Goal: Transaction & Acquisition: Purchase product/service

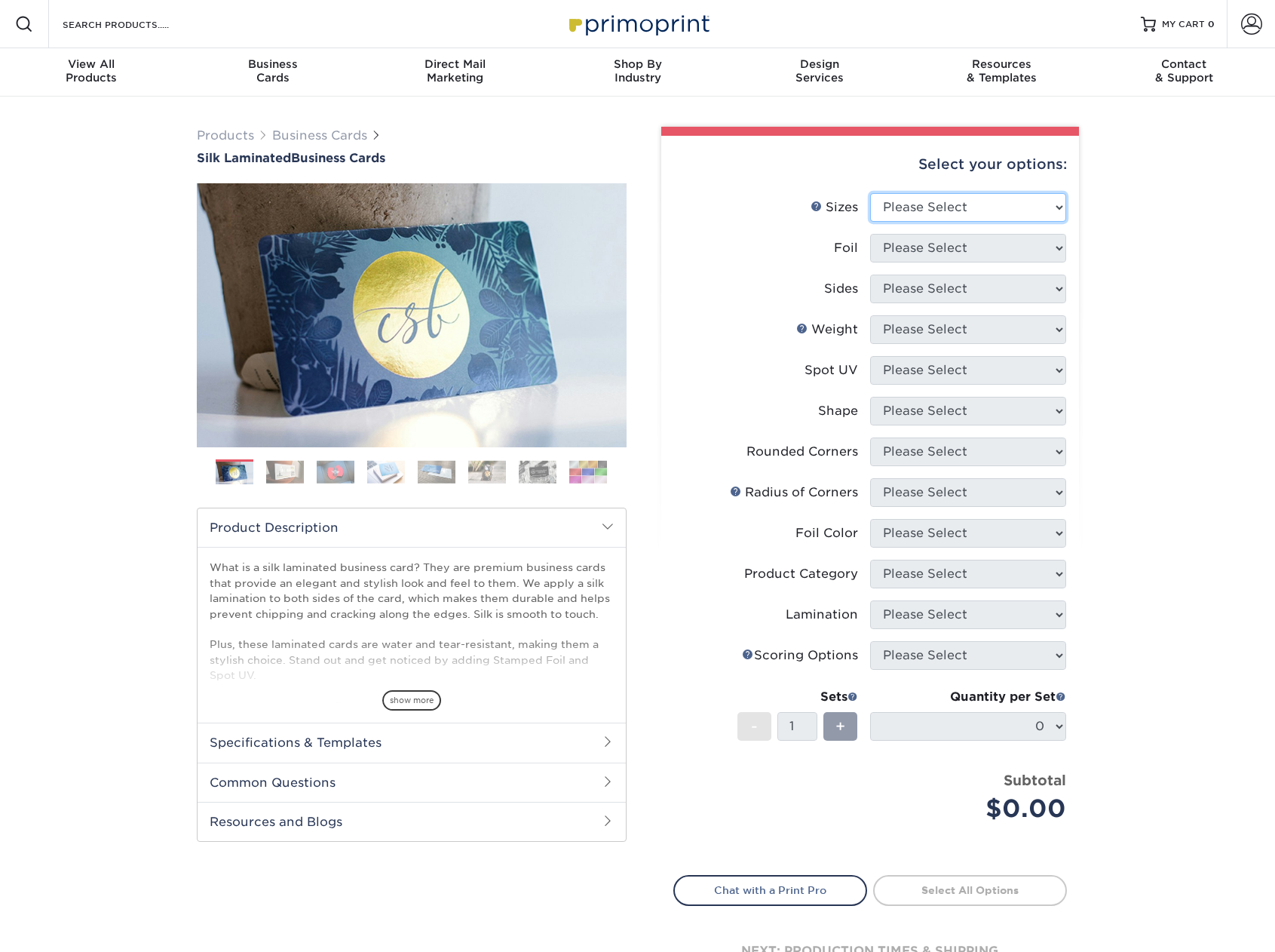
click at [1021, 204] on select "Please Select 1.5" x 3.5" - Mini 1.75" x 3.5" - Mini 2" x 2" - Square 2" x 3" -…" at bounding box center [968, 208] width 196 height 29
select select "2.00x3.50"
click at [871, 193] on select "Please Select 1.5" x 3.5" - Mini 1.75" x 3.5" - Mini 2" x 2" - Square 2" x 3" -…" at bounding box center [968, 208] width 196 height 29
click at [1011, 247] on select "Please Select Yes No" at bounding box center [968, 248] width 196 height 29
select select "0"
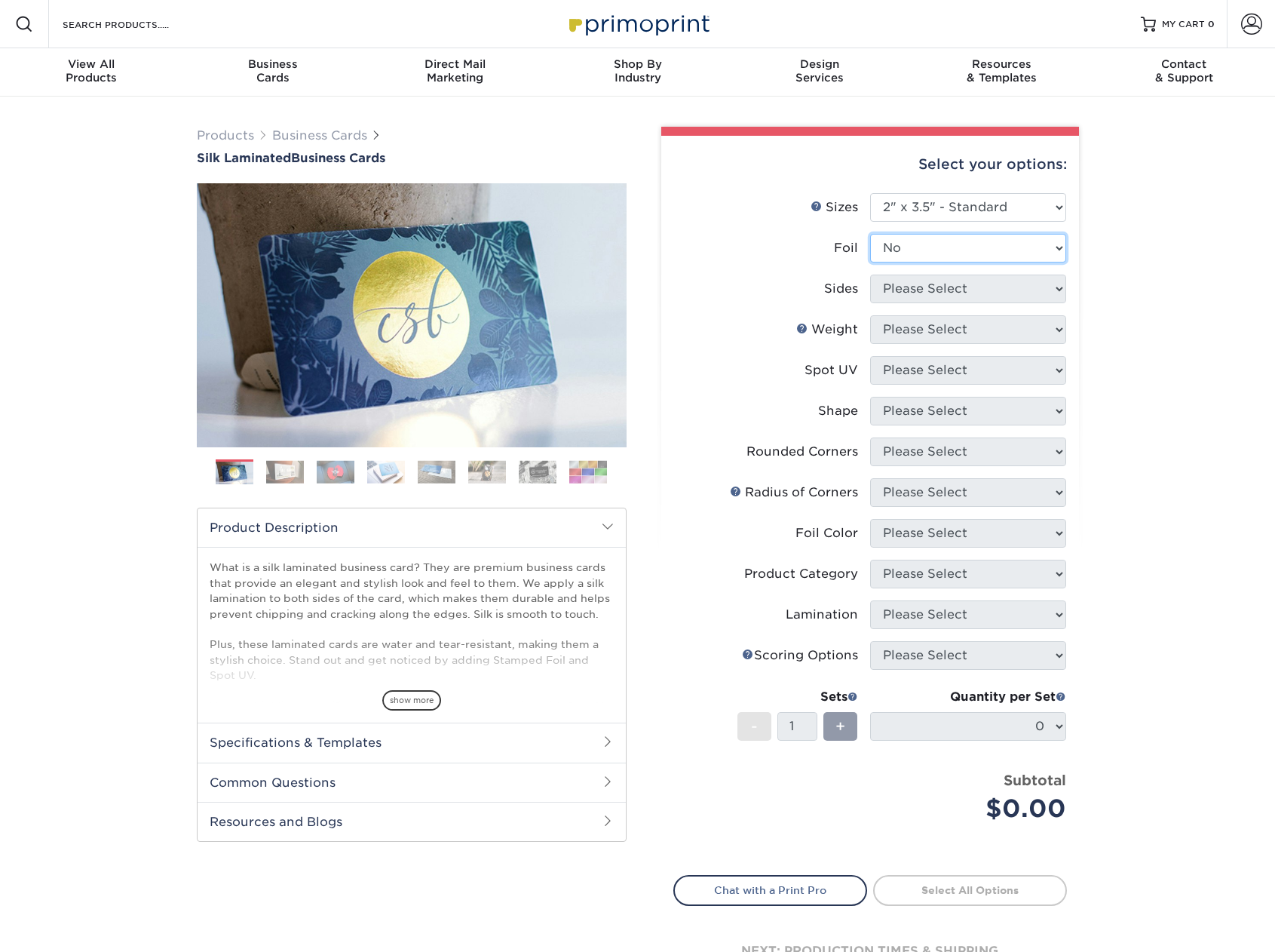
click at [871, 234] on select "Please Select Yes No" at bounding box center [968, 248] width 196 height 29
click at [1003, 293] on select "Please Select Print Both Sides Print Front Only" at bounding box center [968, 289] width 196 height 29
select select "13abbda7-1d64-4f25-8bb2-c179b224825d"
click at [871, 275] on select "Please Select Print Both Sides Print Front Only" at bounding box center [968, 289] width 196 height 29
click at [300, 136] on link "Business Cards" at bounding box center [319, 135] width 95 height 14
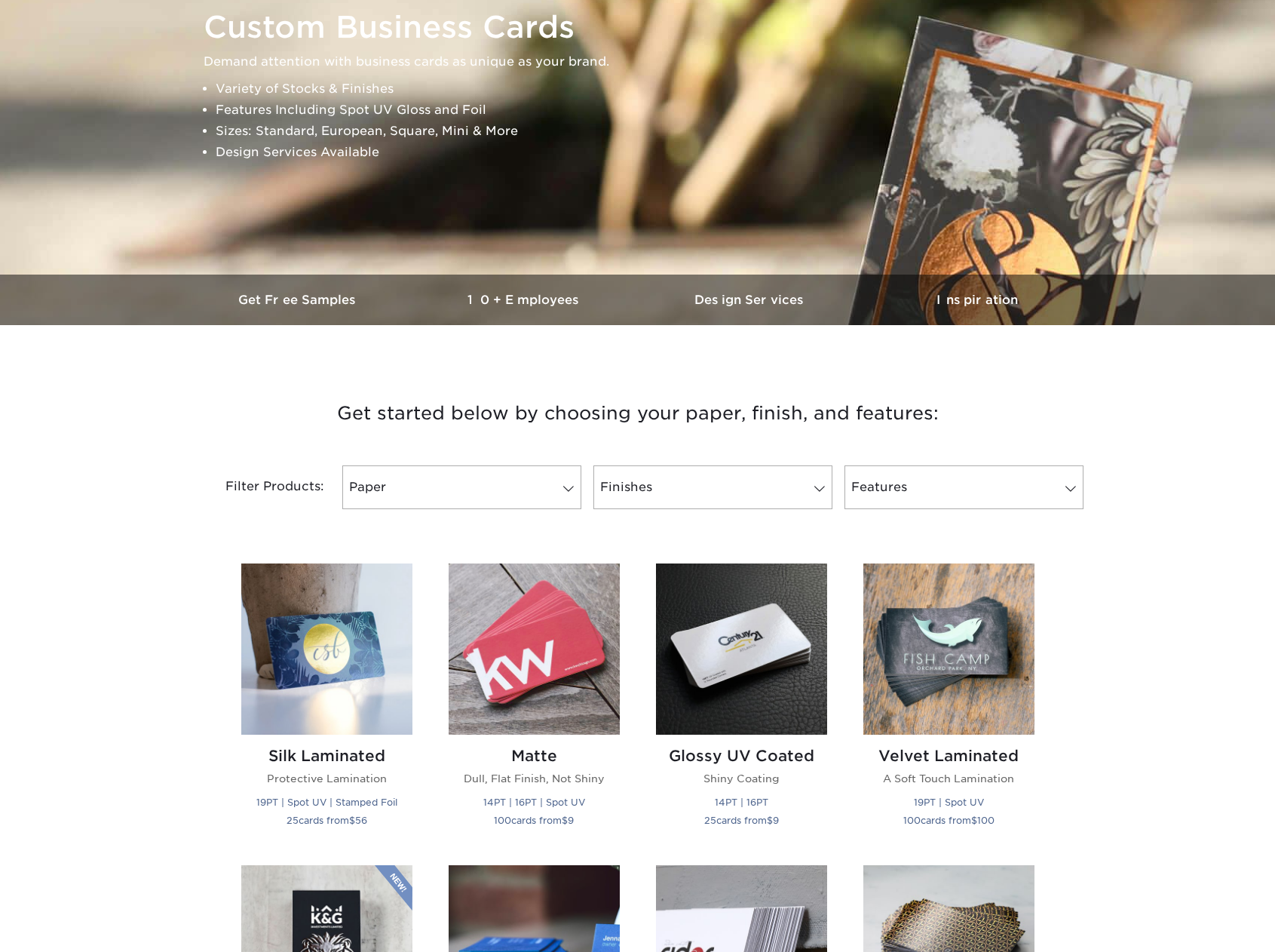
scroll to position [537, 0]
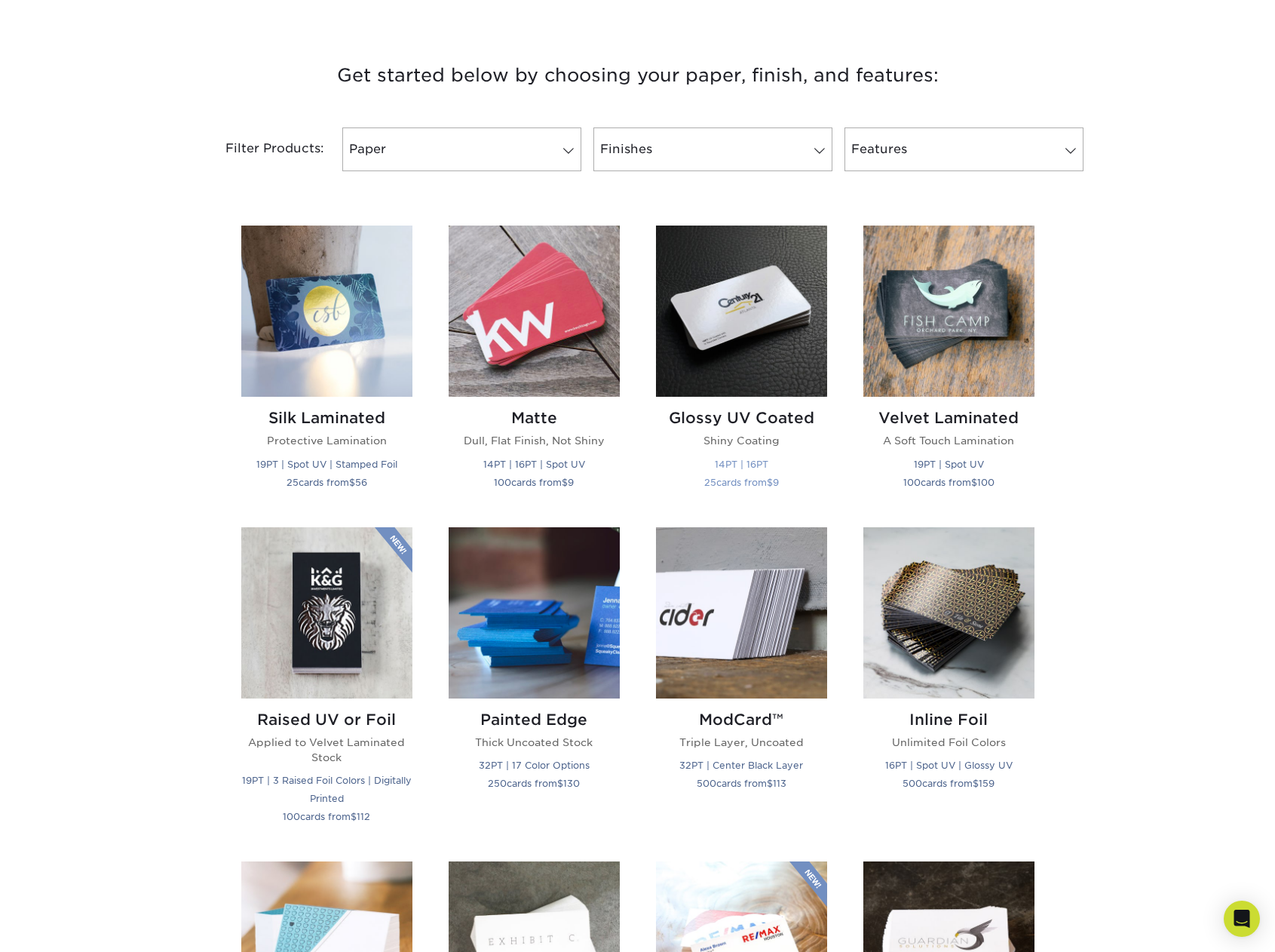
click at [711, 423] on h2 "Glossy UV Coated" at bounding box center [741, 418] width 171 height 18
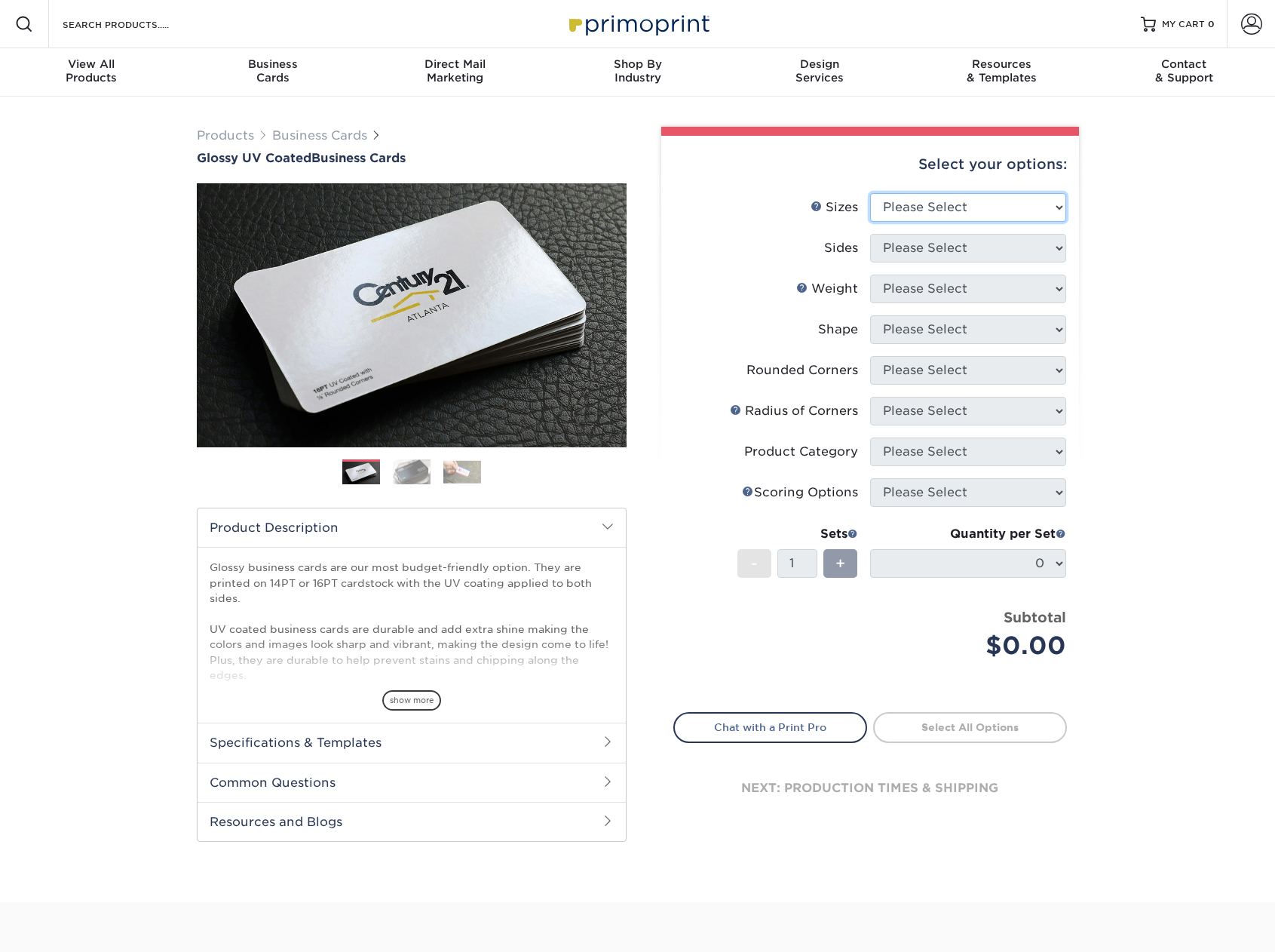
click at [1041, 199] on select "Please Select 1.5" x 3.5" - Mini 1.75" x 3.5" - Mini 2" x 2" - Square 2" x 3" -…" at bounding box center [968, 208] width 196 height 29
select select "2.00x3.50"
click at [871, 193] on select "Please Select 1.5" x 3.5" - Mini 1.75" x 3.5" - Mini 2" x 2" - Square 2" x 3" -…" at bounding box center [968, 208] width 196 height 29
click at [1010, 257] on select "Please Select Print Both Sides Print Front Only" at bounding box center [968, 248] width 196 height 29
select select "13abbda7-1d64-4f25-8bb2-c179b224825d"
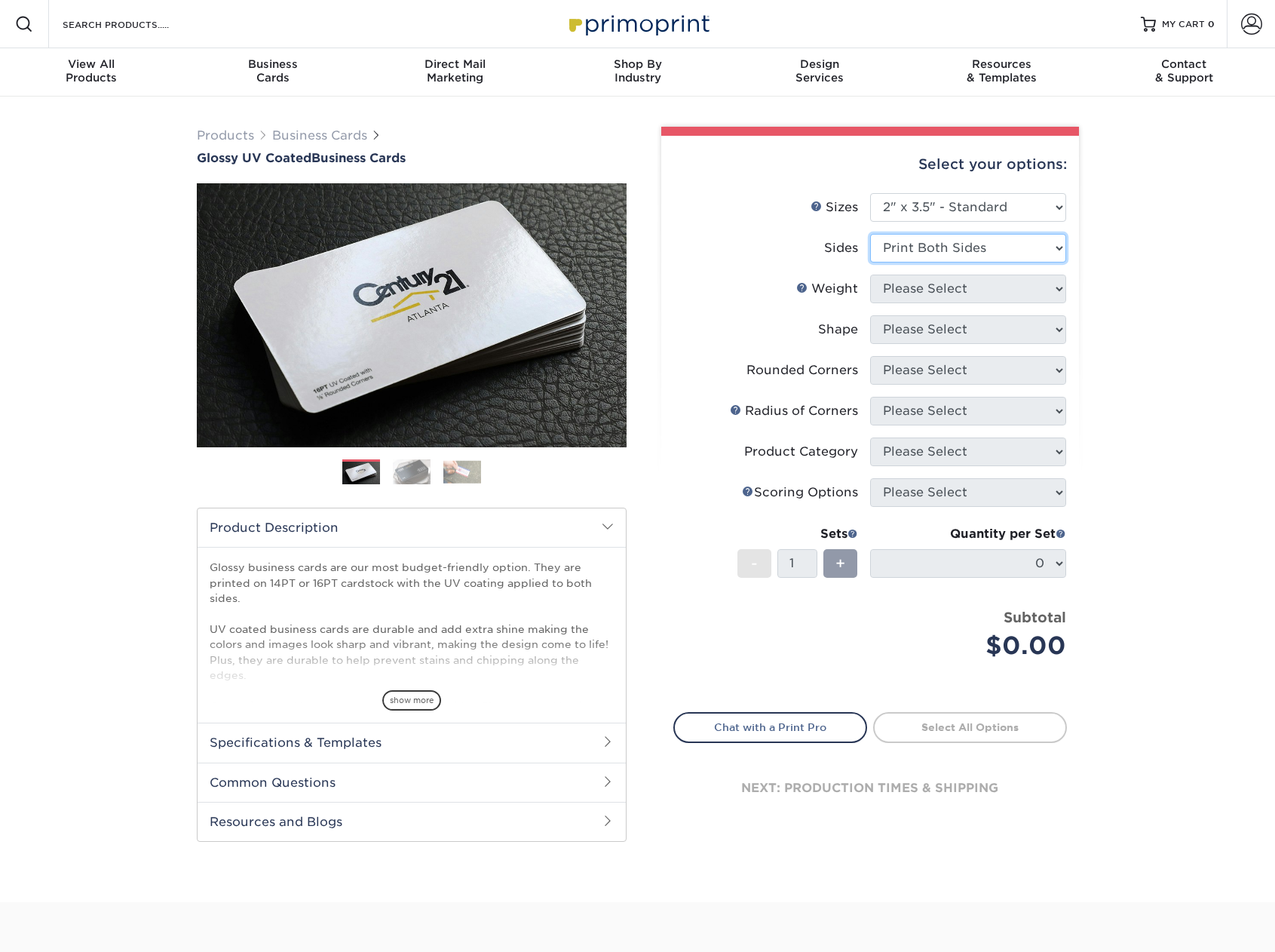
click at [871, 234] on select "Please Select Print Both Sides Print Front Only" at bounding box center [968, 248] width 196 height 29
click at [988, 292] on select "Please Select 16PT 14PT" at bounding box center [968, 289] width 196 height 29
select select "16PT"
click at [871, 275] on select "Please Select 16PT 14PT" at bounding box center [968, 289] width 196 height 29
click at [0, 0] on select at bounding box center [0, 0] width 0 height 0
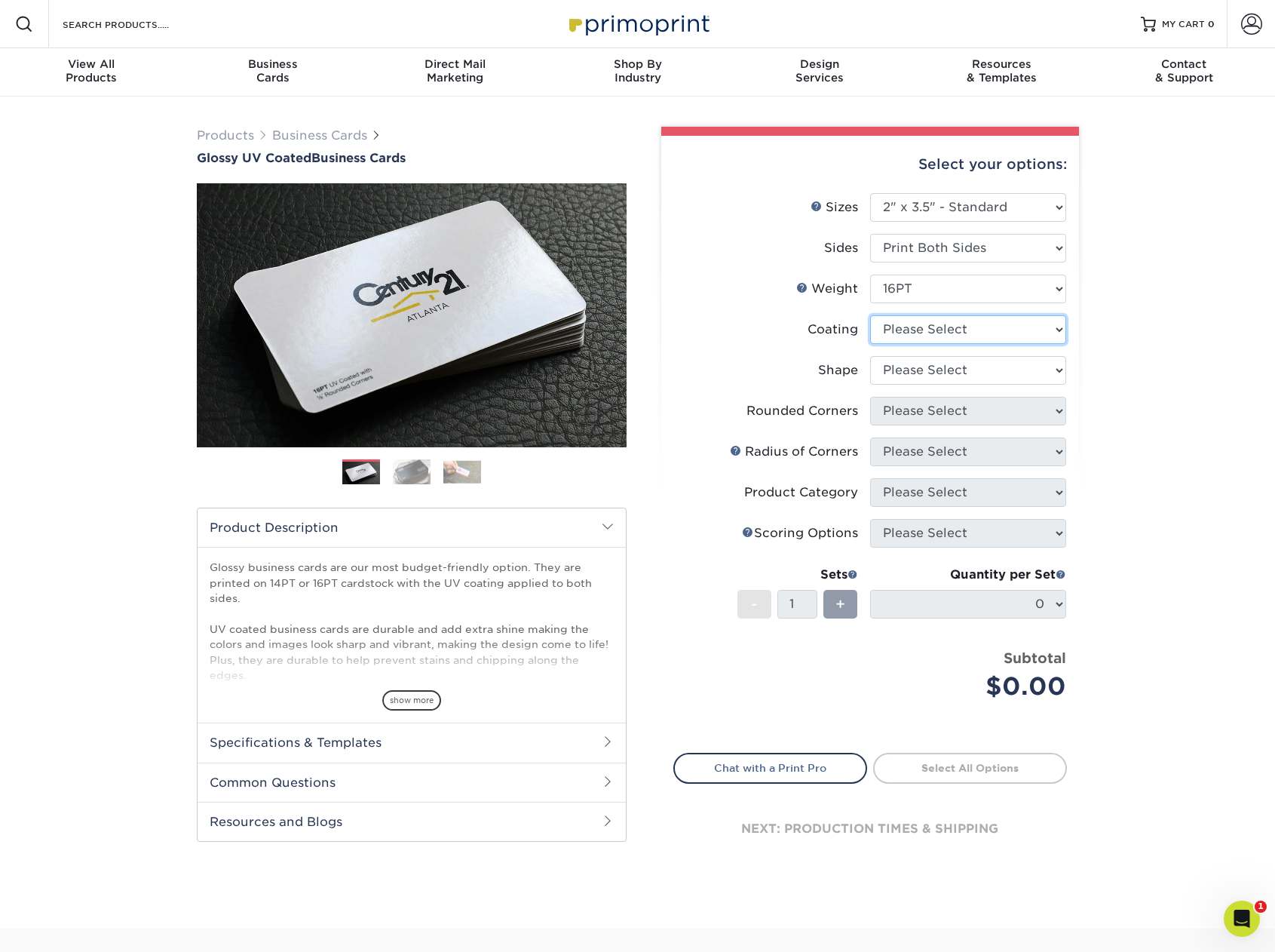
select select "1e8116af-acfc-44b1-83dc-8181aa338834"
click at [871, 315] on select at bounding box center [968, 329] width 196 height 29
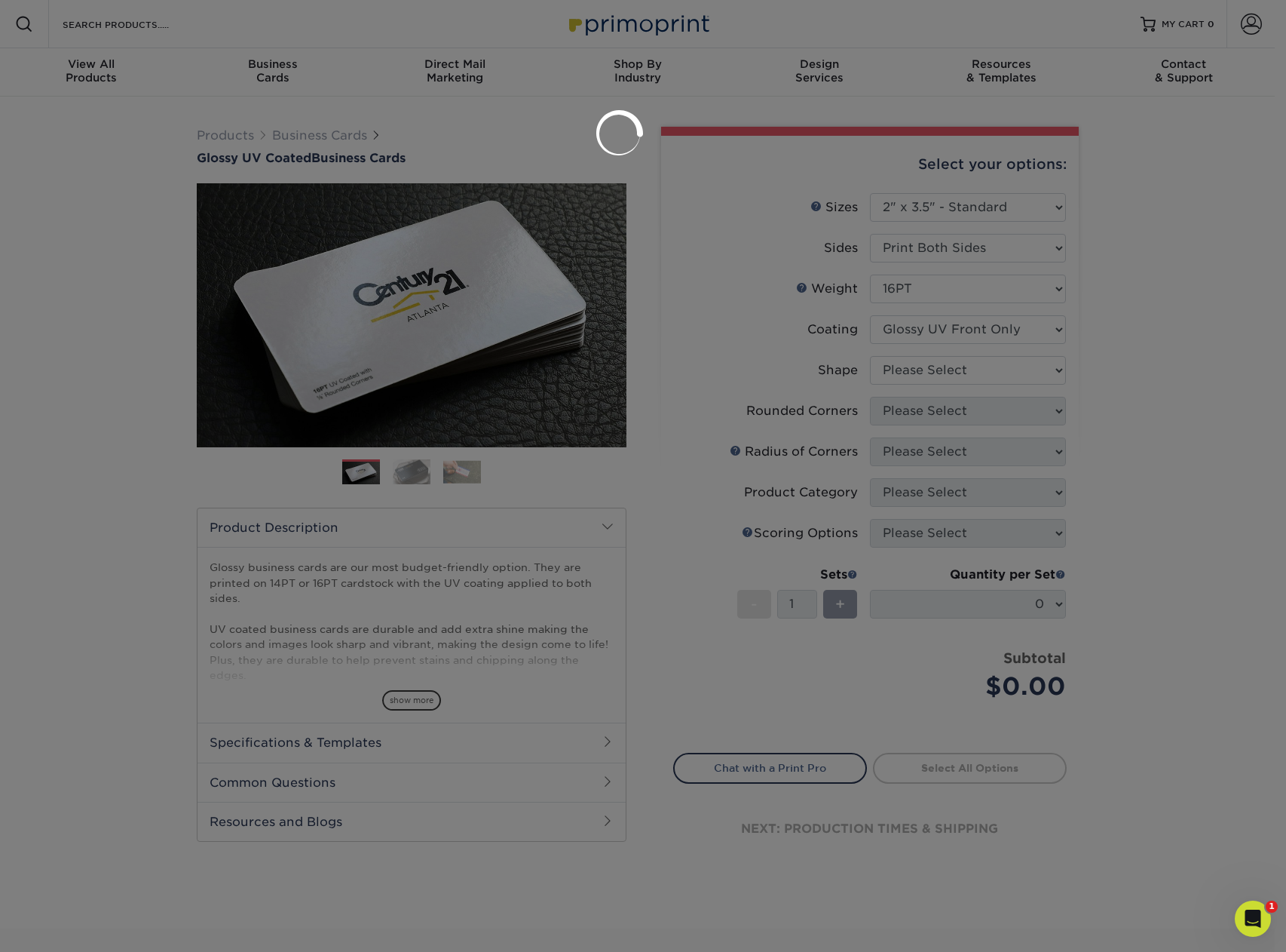
click at [966, 369] on div at bounding box center [643, 476] width 1286 height 952
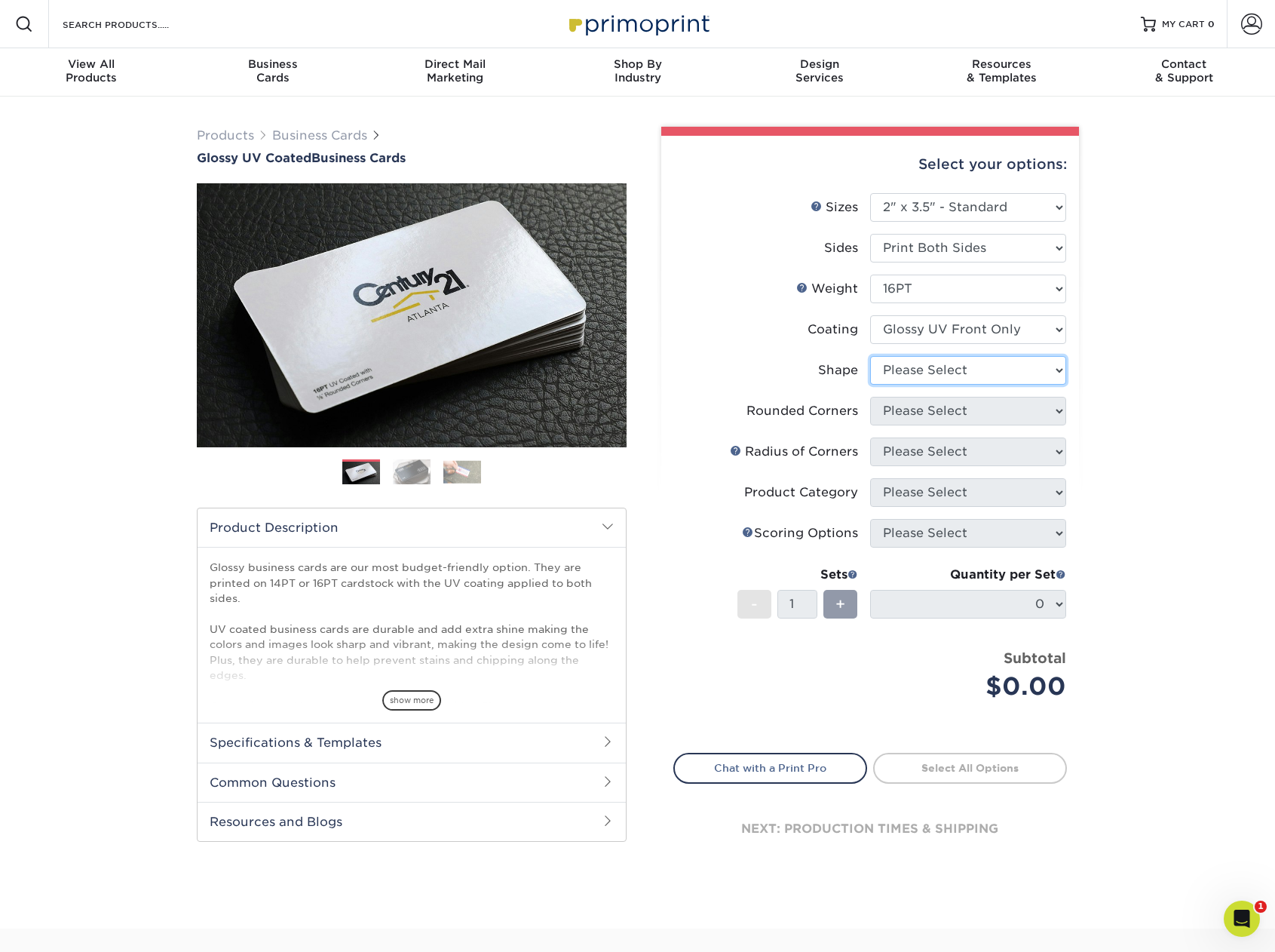
click at [950, 375] on select "Please Select Standard" at bounding box center [968, 371] width 196 height 29
select select "standard"
click at [871, 356] on select "Please Select Standard" at bounding box center [968, 371] width 196 height 29
click at [935, 417] on select "Please Select Yes - Round 2 Corners Yes - Round 4 Corners No" at bounding box center [968, 411] width 196 height 29
select select "0"
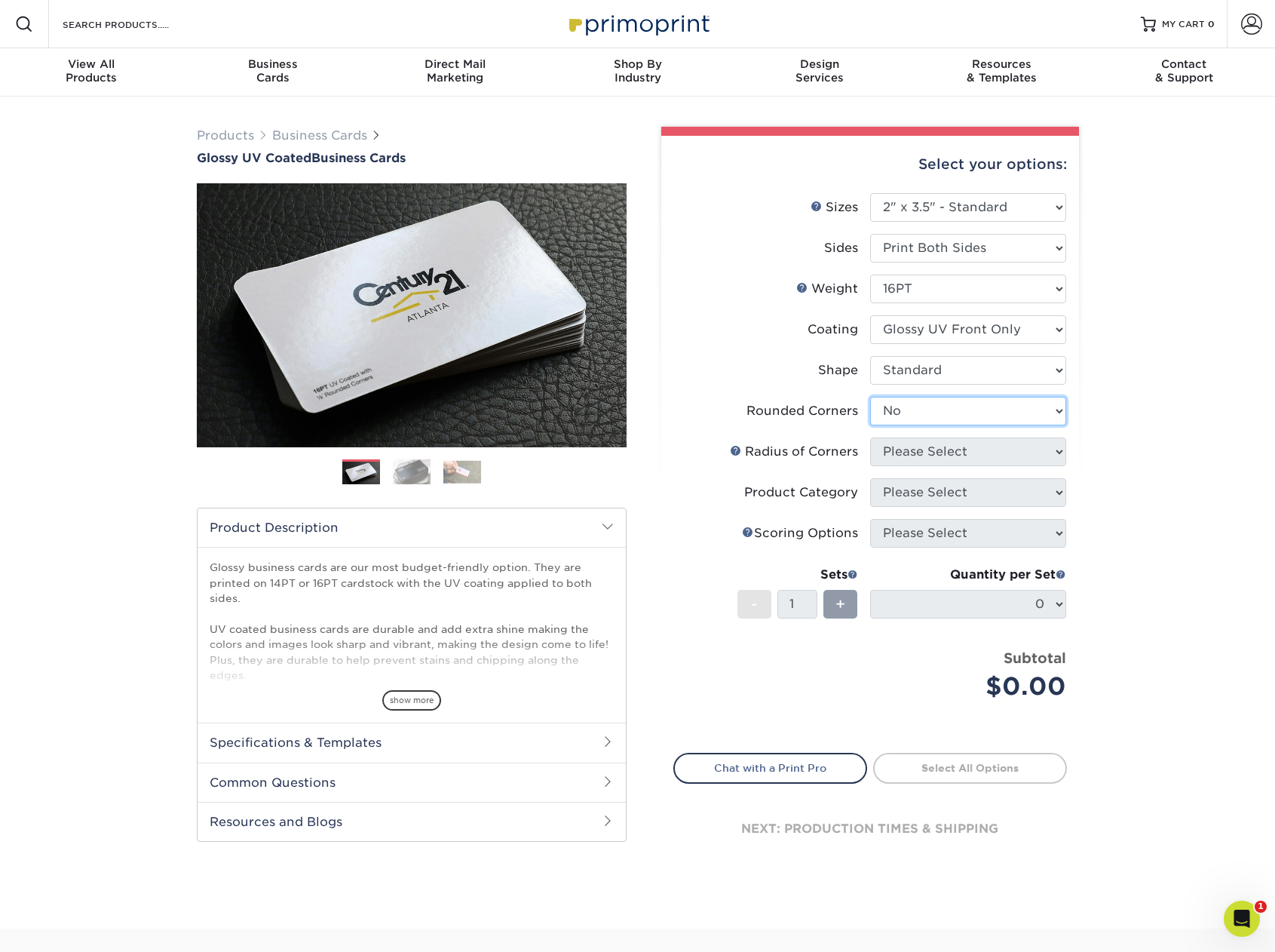
click at [871, 397] on select "Please Select Yes - Round 2 Corners Yes - Round 4 Corners No" at bounding box center [968, 411] width 196 height 29
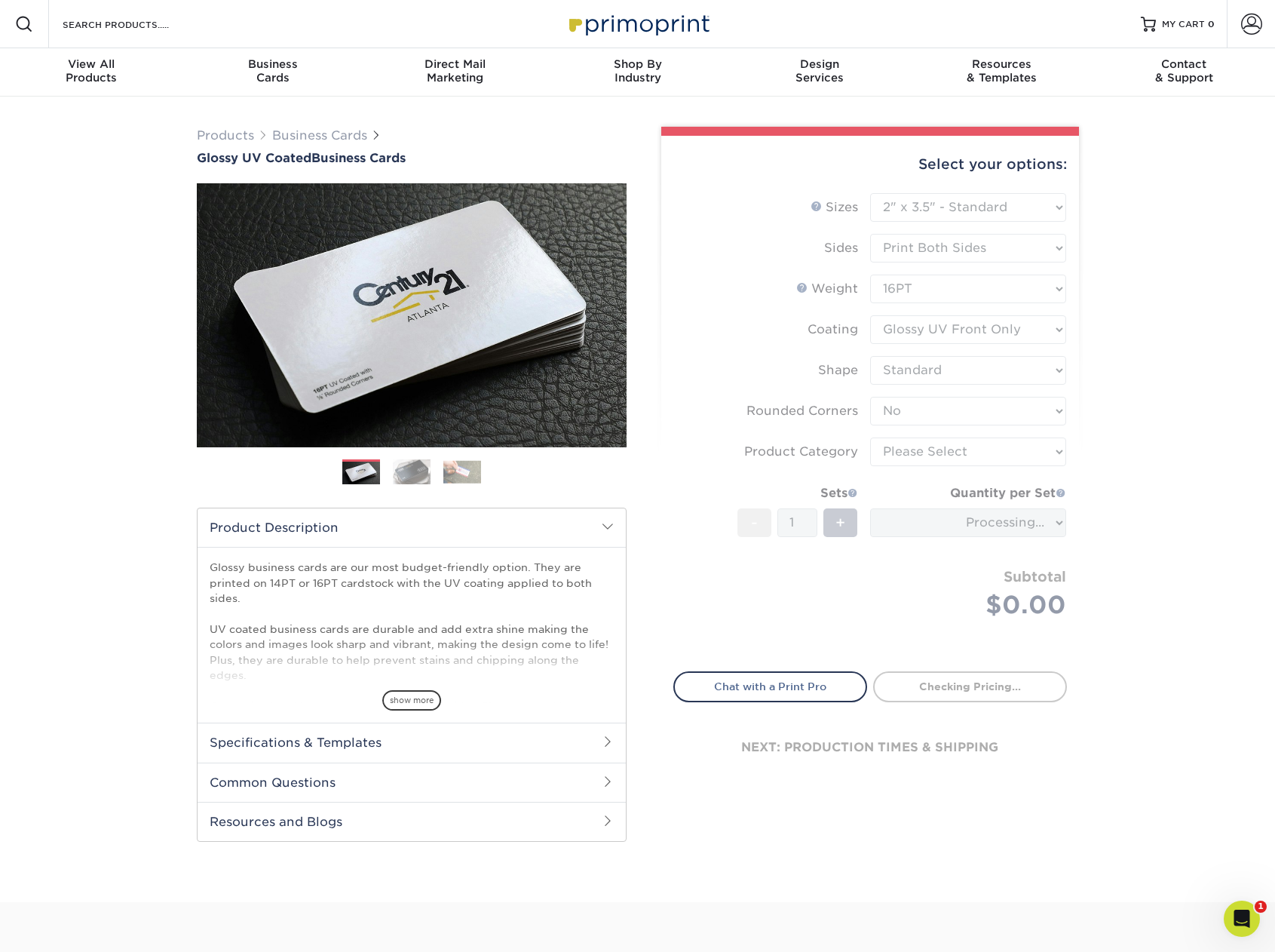
click at [935, 452] on form "Sizes Help Sizes Please Select 1.5" x 3.5" - Mini 1.75" x 3.5" - Mini 2" x 2" -…" at bounding box center [870, 423] width 394 height 461
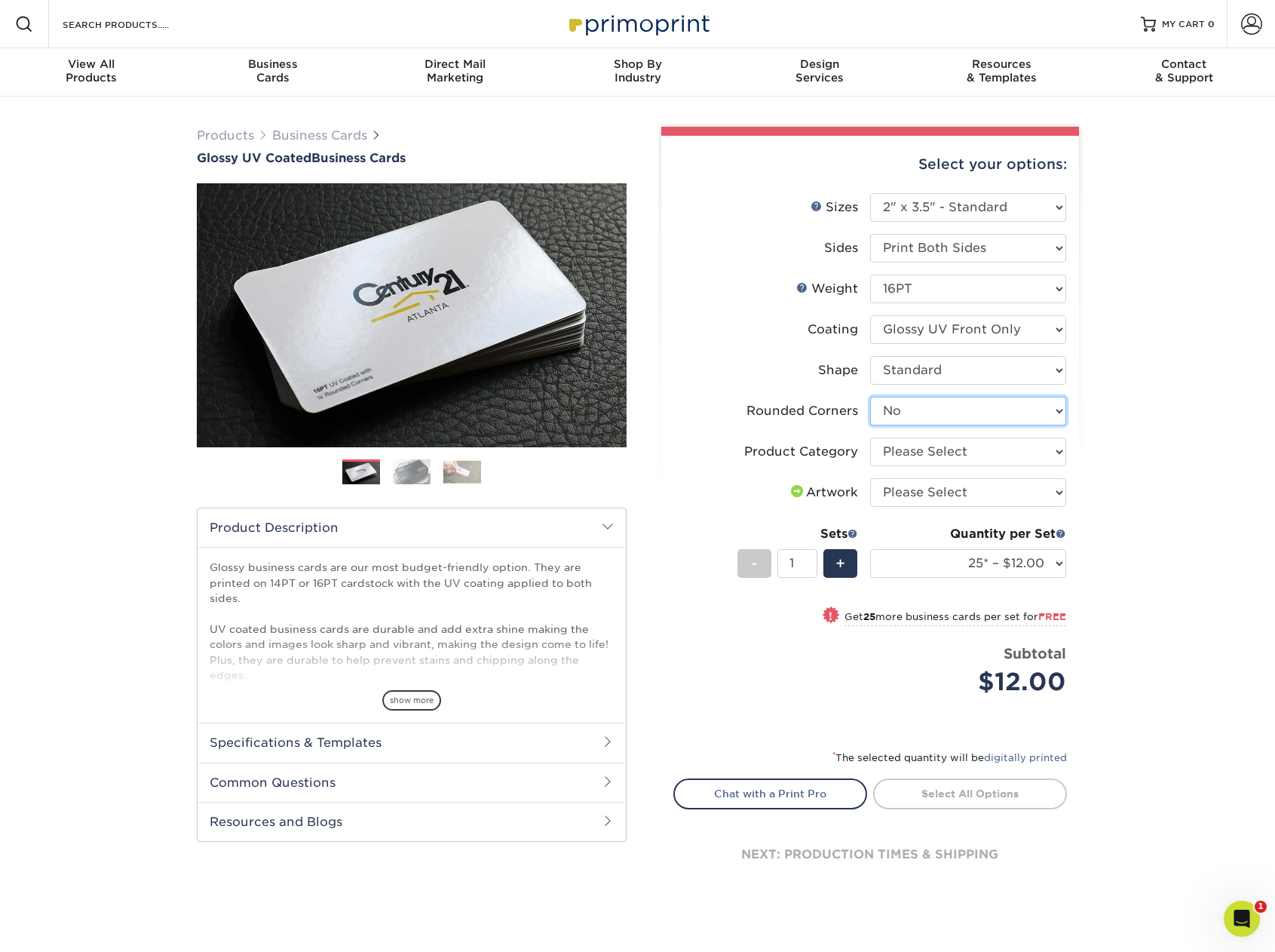
click at [1039, 402] on select "Please Select Yes - Round 2 Corners Yes - Round 4 Corners No" at bounding box center [968, 411] width 196 height 29
click at [956, 451] on select "Please Select Business Cards" at bounding box center [968, 452] width 196 height 29
select select "3b5148f1-0588-4f88-a218-97bcfdce65c1"
click at [871, 438] on select "Please Select Business Cards" at bounding box center [968, 452] width 196 height 29
click at [948, 498] on select "Please Select I will upload files I need a design - $100" at bounding box center [968, 492] width 196 height 29
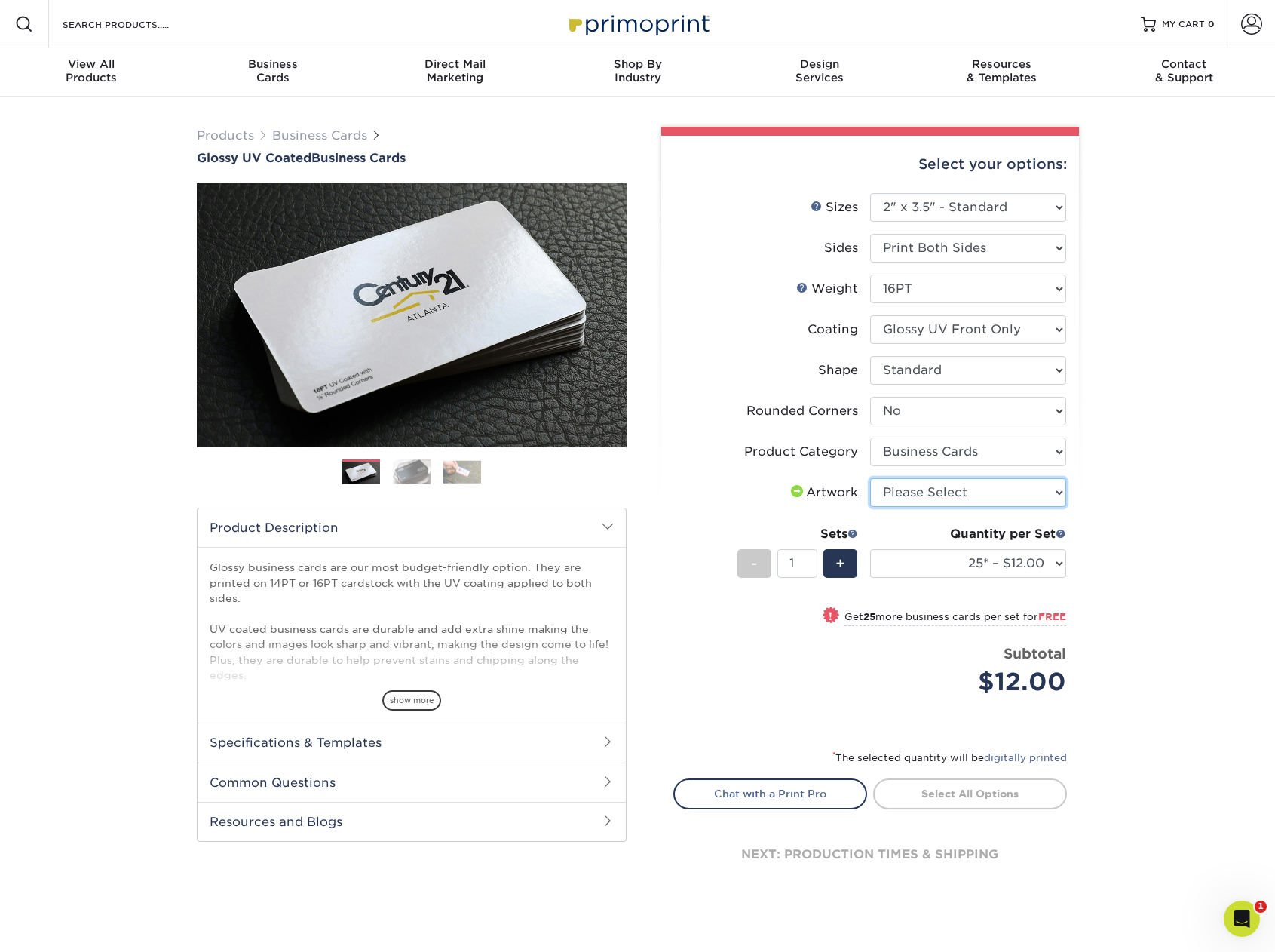
select select "upload"
click at [871, 478] on select "Please Select I will upload files I need a design - $100" at bounding box center [968, 492] width 196 height 29
click at [1192, 601] on div "Products Business Cards Glossy UV Coated Business Cards Previous Next" at bounding box center [637, 525] width 1275 height 857
click at [942, 548] on div "Quantity per Set 25* – $12.00 50* – $12.00 100* – $12.00 250* – $21.00 500 – $4…" at bounding box center [968, 559] width 196 height 70
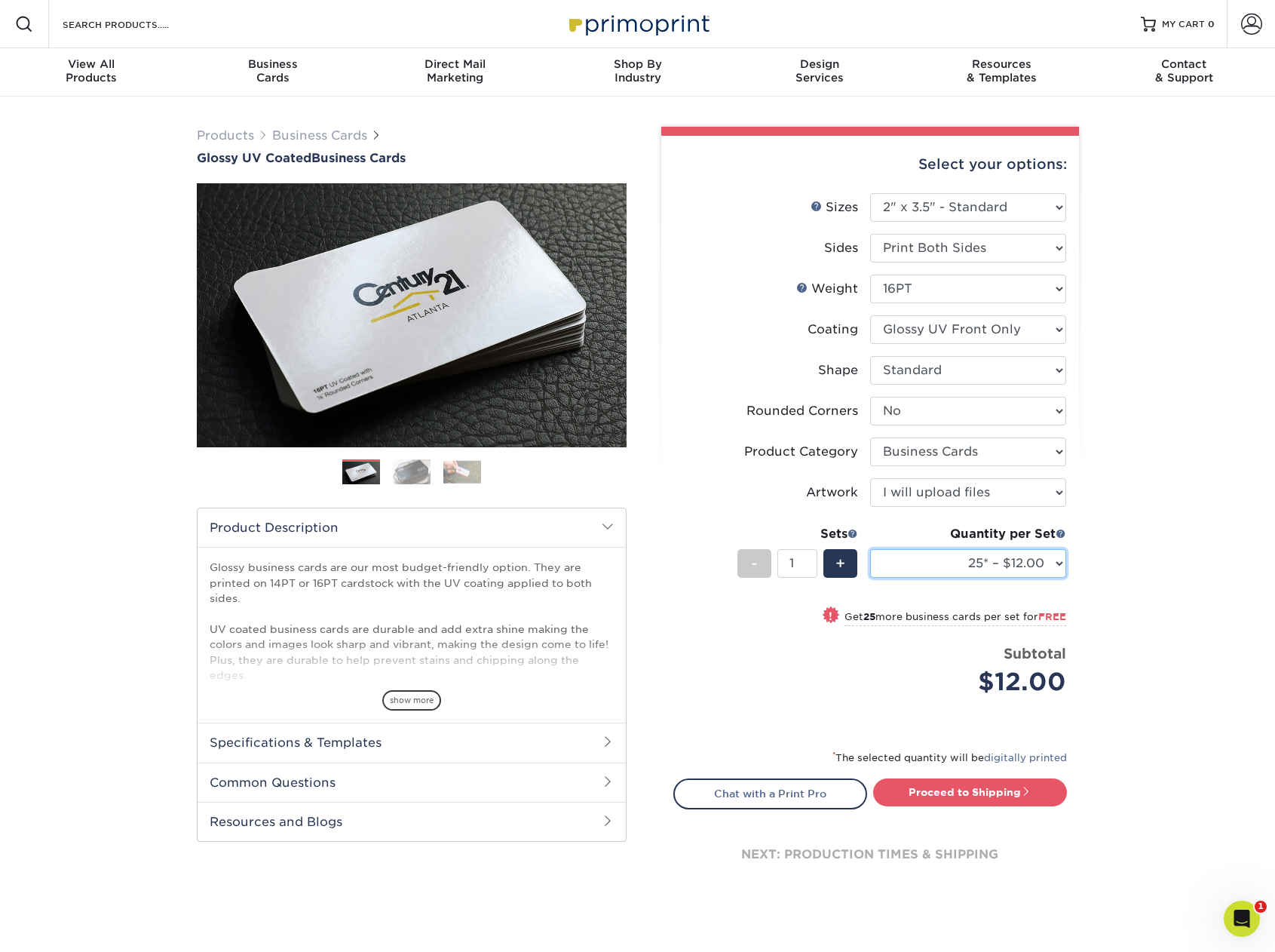
click at [945, 558] on select "25* – $12.00 50* – $12.00 100* – $12.00 250* – $21.00 500 – $42.00 1000 – $53.0…" at bounding box center [968, 563] width 196 height 29
select select "500 – $42.00"
click at [871, 549] on select "25* – $12.00 50* – $12.00 100* – $12.00 250* – $21.00 500 – $42.00 1000 – $53.0…" at bounding box center [968, 563] width 196 height 29
click at [1210, 603] on div "Products Business Cards Glossy UV Coated Business Cards Previous Next" at bounding box center [637, 525] width 1275 height 857
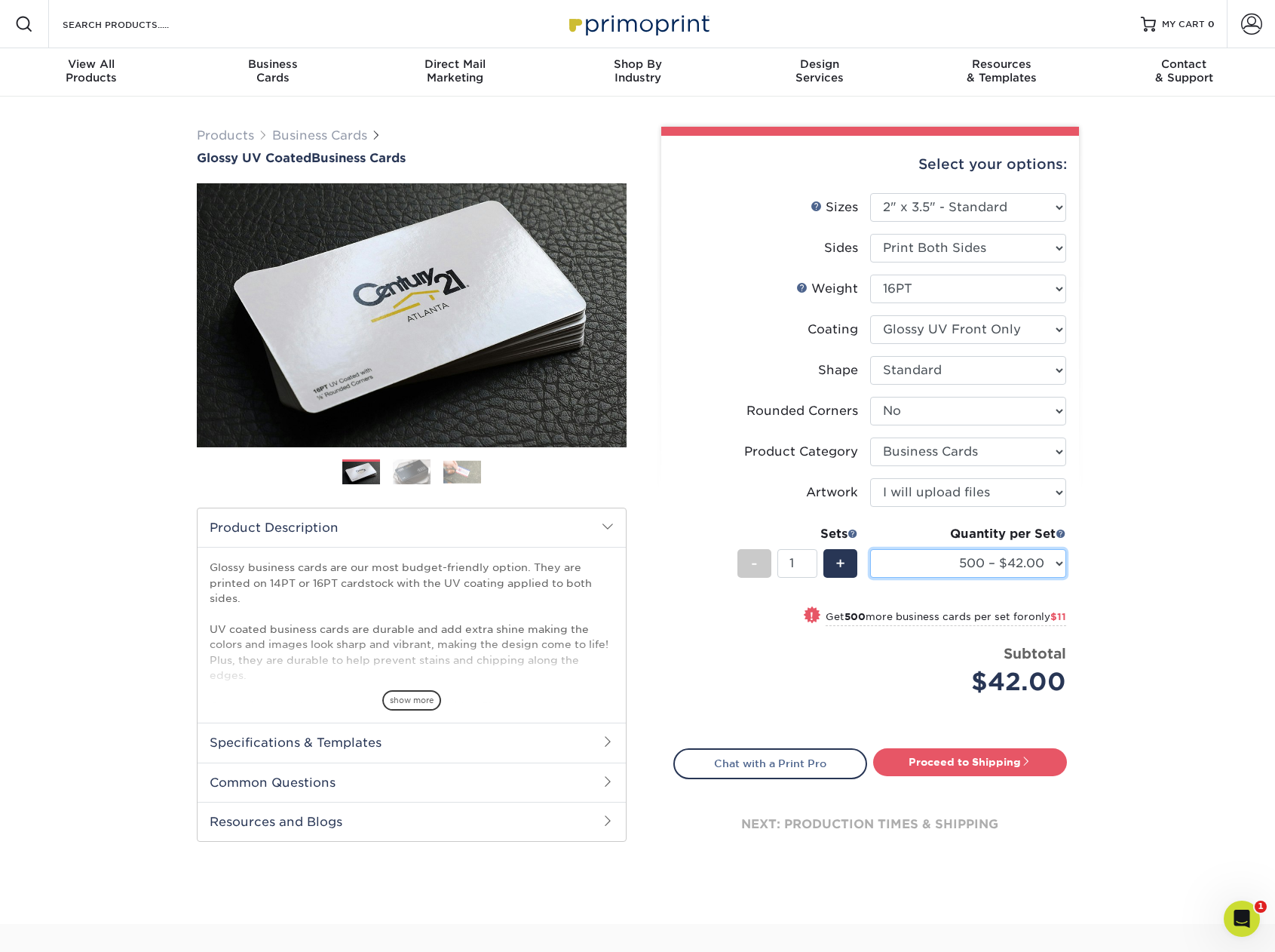
click at [1059, 559] on select "25* – $12.00 50* – $12.00 100* – $12.00 250* – $21.00 500 – $42.00 1000 – $53.0…" at bounding box center [968, 563] width 196 height 29
click at [985, 757] on link "Proceed to Shipping" at bounding box center [970, 761] width 194 height 27
type input "Set 1"
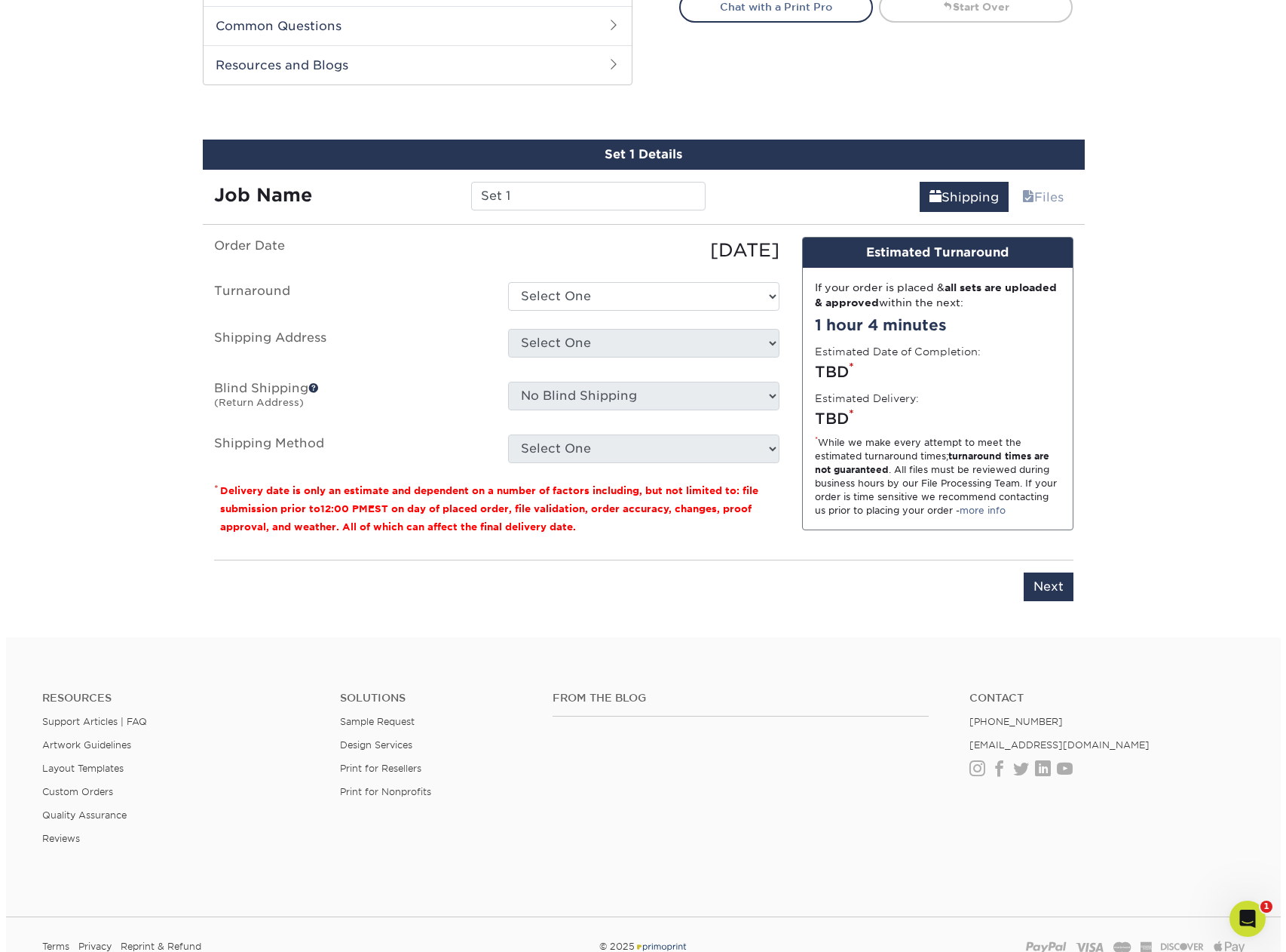
scroll to position [789, 0]
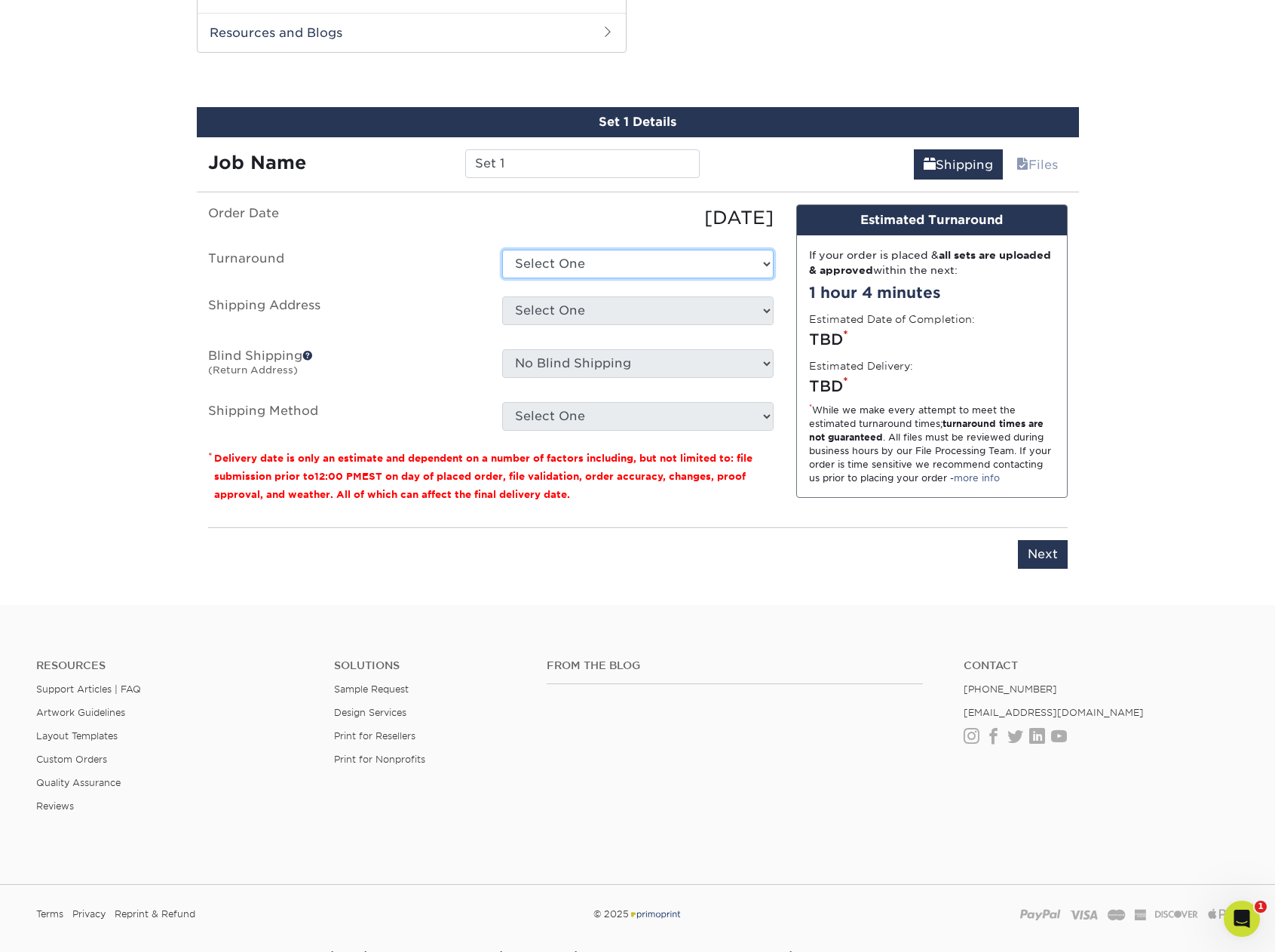
click at [694, 270] on select "Select One 2-4 Business Days 2 Day Next Business Day" at bounding box center [637, 264] width 271 height 29
select select "f46196aa-5fb0-47d8-8df5-cbf0064acc97"
click at [502, 250] on select "Select One 2-4 Business Days 2 Day Next Business Day" at bounding box center [637, 264] width 271 height 29
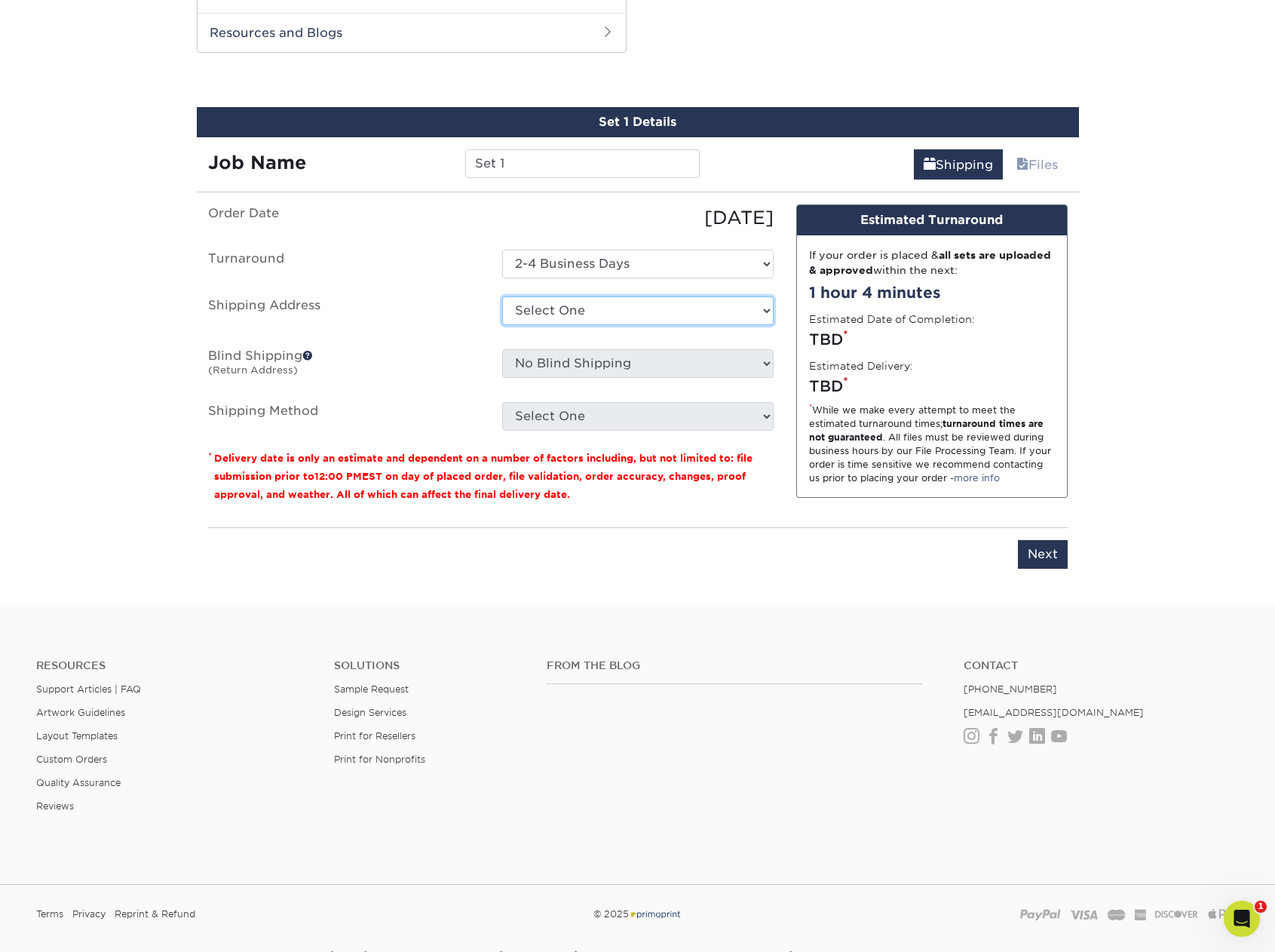
click at [681, 303] on select "Select One + Add New Address - Login" at bounding box center [637, 310] width 271 height 29
select select "newaddress"
click at [502, 296] on select "Select One + Add New Address - Login" at bounding box center [637, 310] width 271 height 29
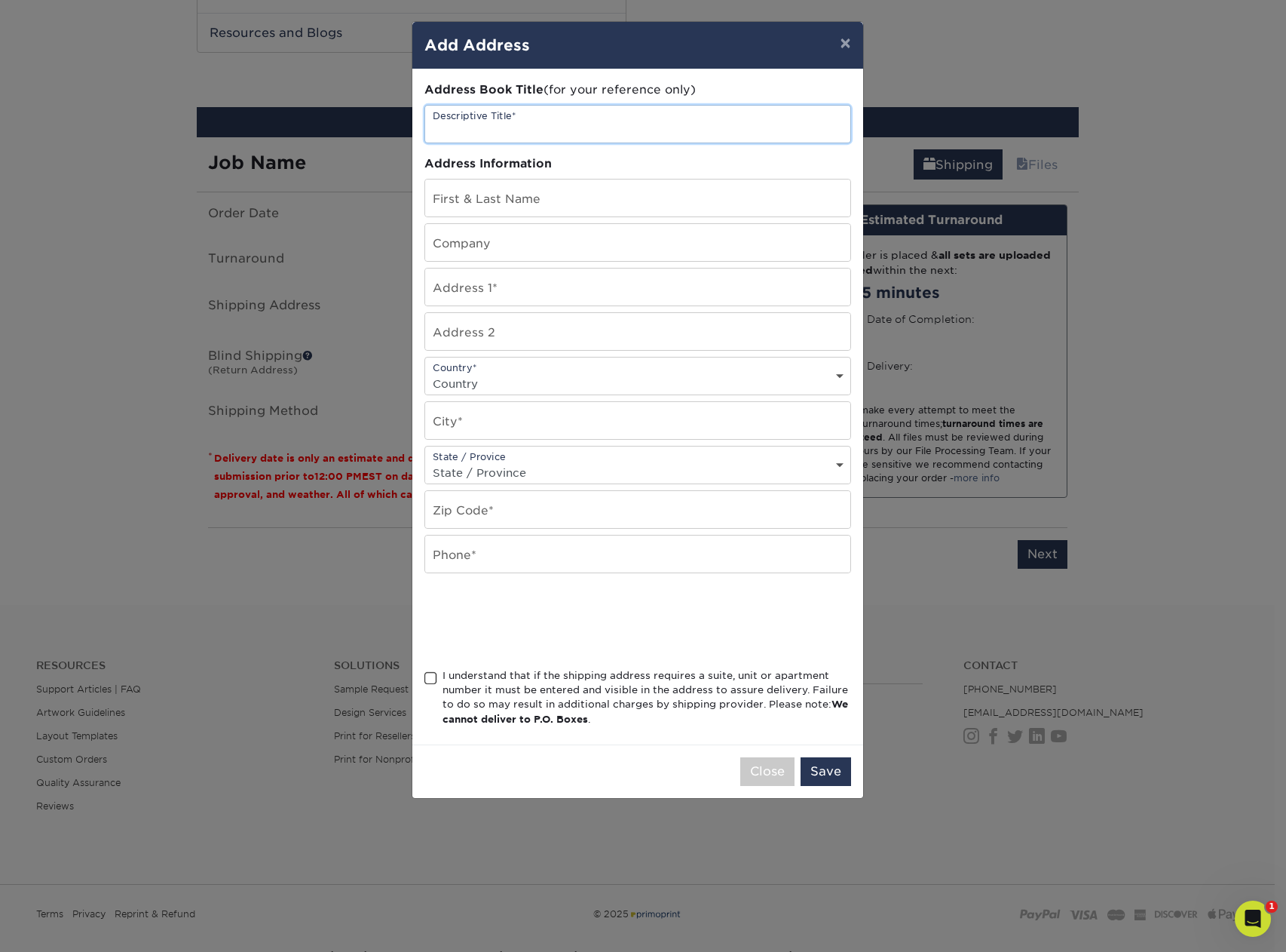
click at [575, 133] on input "text" at bounding box center [638, 124] width 425 height 37
type input "Test"
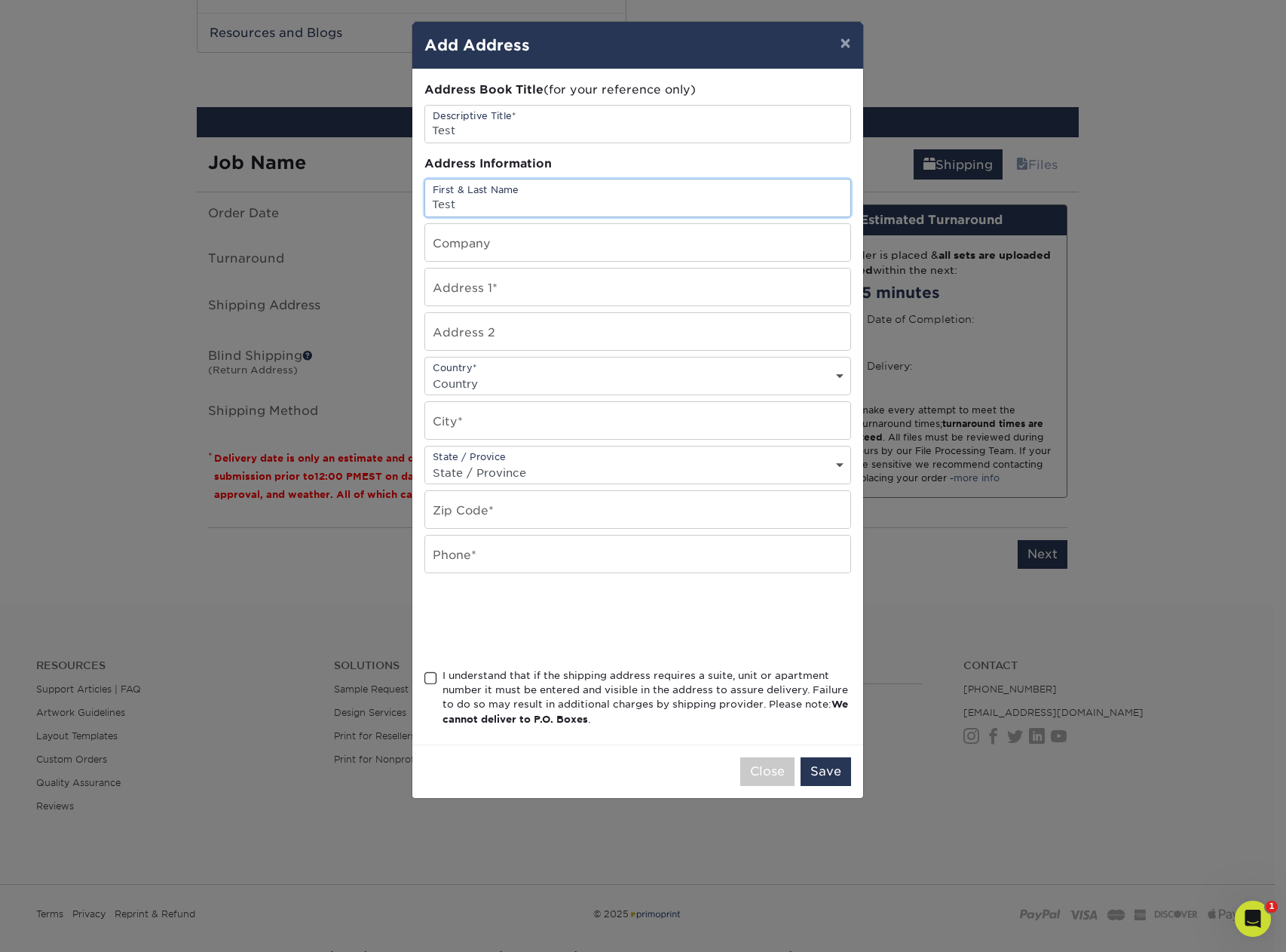
type input "Test"
type input "m"
paste input "101 E César E. Chávez Ave, Lansing, MI 48906"
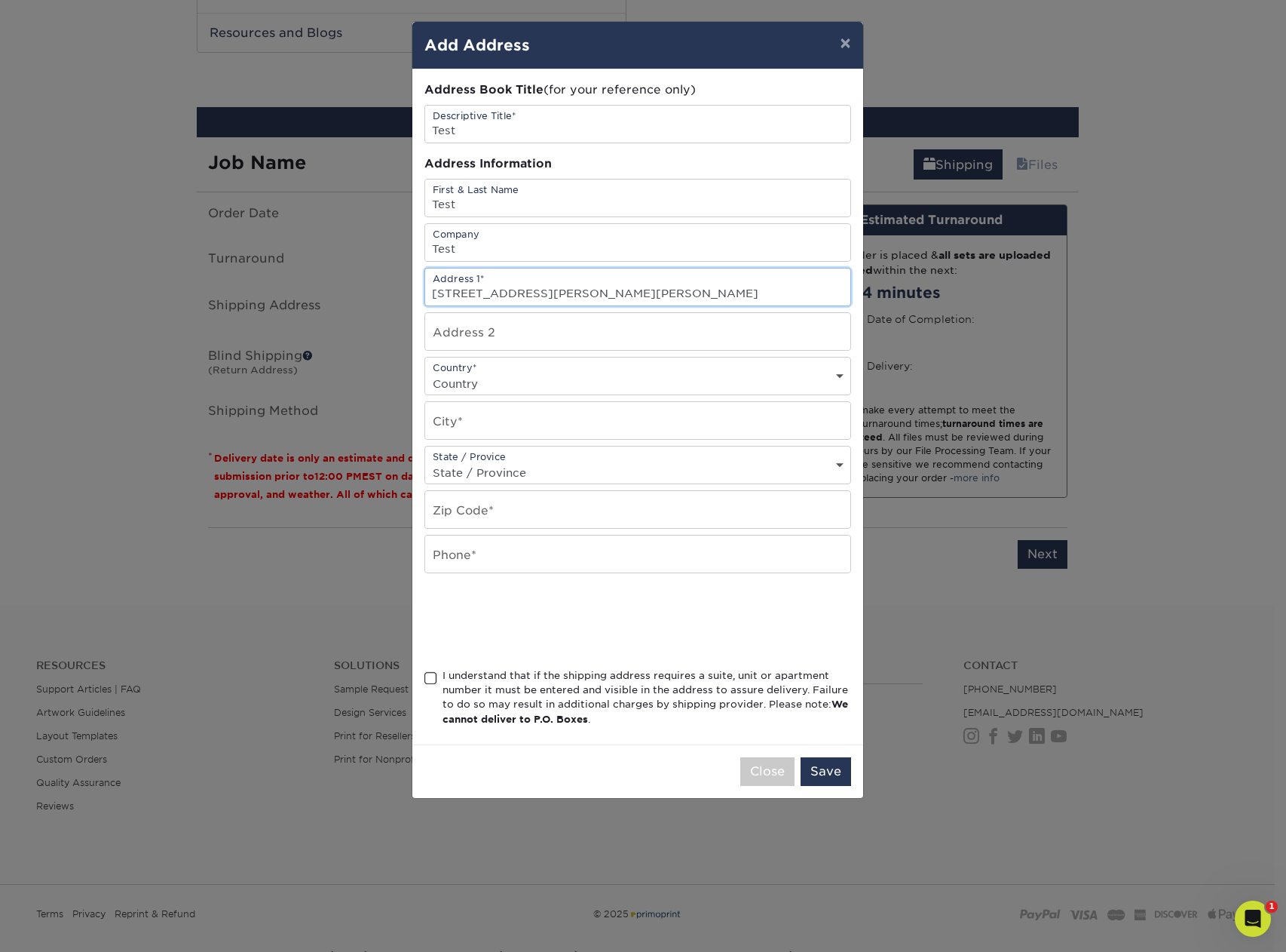
type input "101 E César E. Chávez Ave, Lansing, MI 48906"
click at [597, 337] on input "text" at bounding box center [638, 331] width 425 height 37
click at [603, 365] on div "Country* Country United States Canada ----------------------------- Afghanistan…" at bounding box center [638, 375] width 427 height 38
click at [613, 382] on select "Country United States Canada ----------------------------- Afghanistan Albania …" at bounding box center [638, 383] width 425 height 22
select select "US"
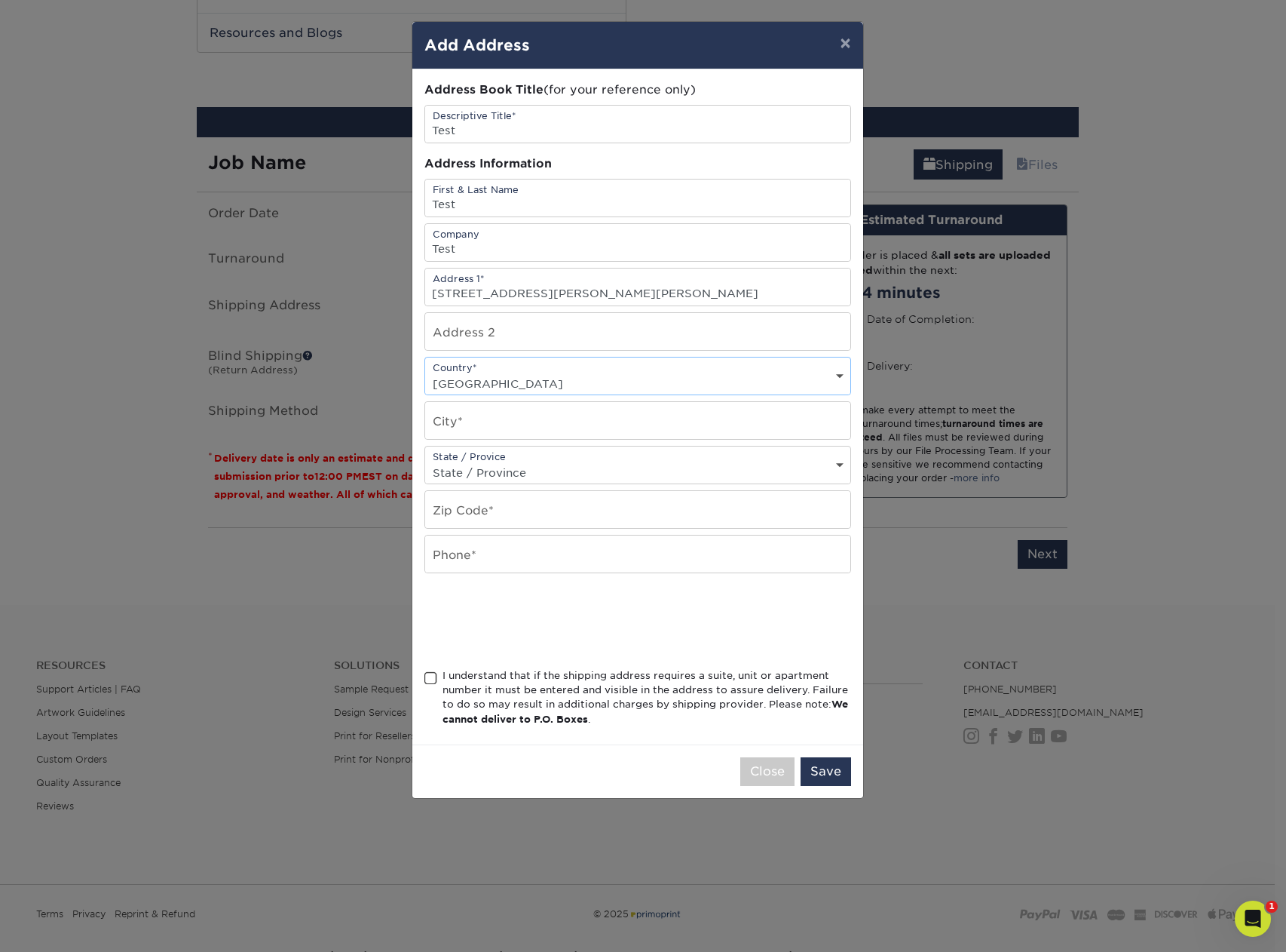
click at [425, 373] on select "Country United States Canada ----------------------------- Afghanistan Albania …" at bounding box center [638, 383] width 425 height 22
type input "l"
type input "Lansing"
select select "MI"
type input "0"
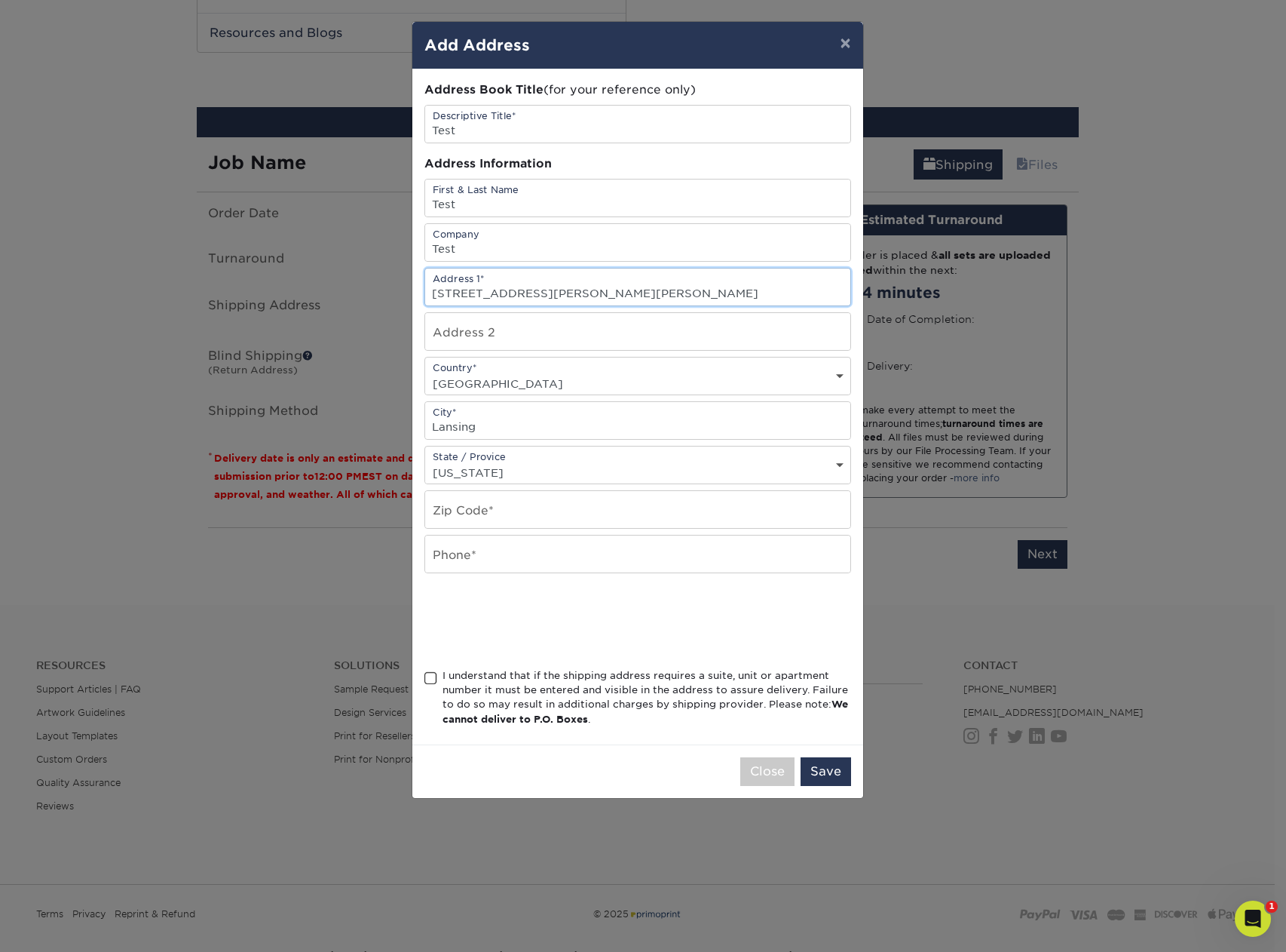
scroll to position [0, 0]
drag, startPoint x: 580, startPoint y: 293, endPoint x: 766, endPoint y: 303, distance: 186.3
click at [766, 303] on input "101 E César E. Chávez Ave, Lansing, MI 48906" at bounding box center [638, 286] width 425 height 37
type input "101 E César E. Chávez Ave"
paste input "48906"
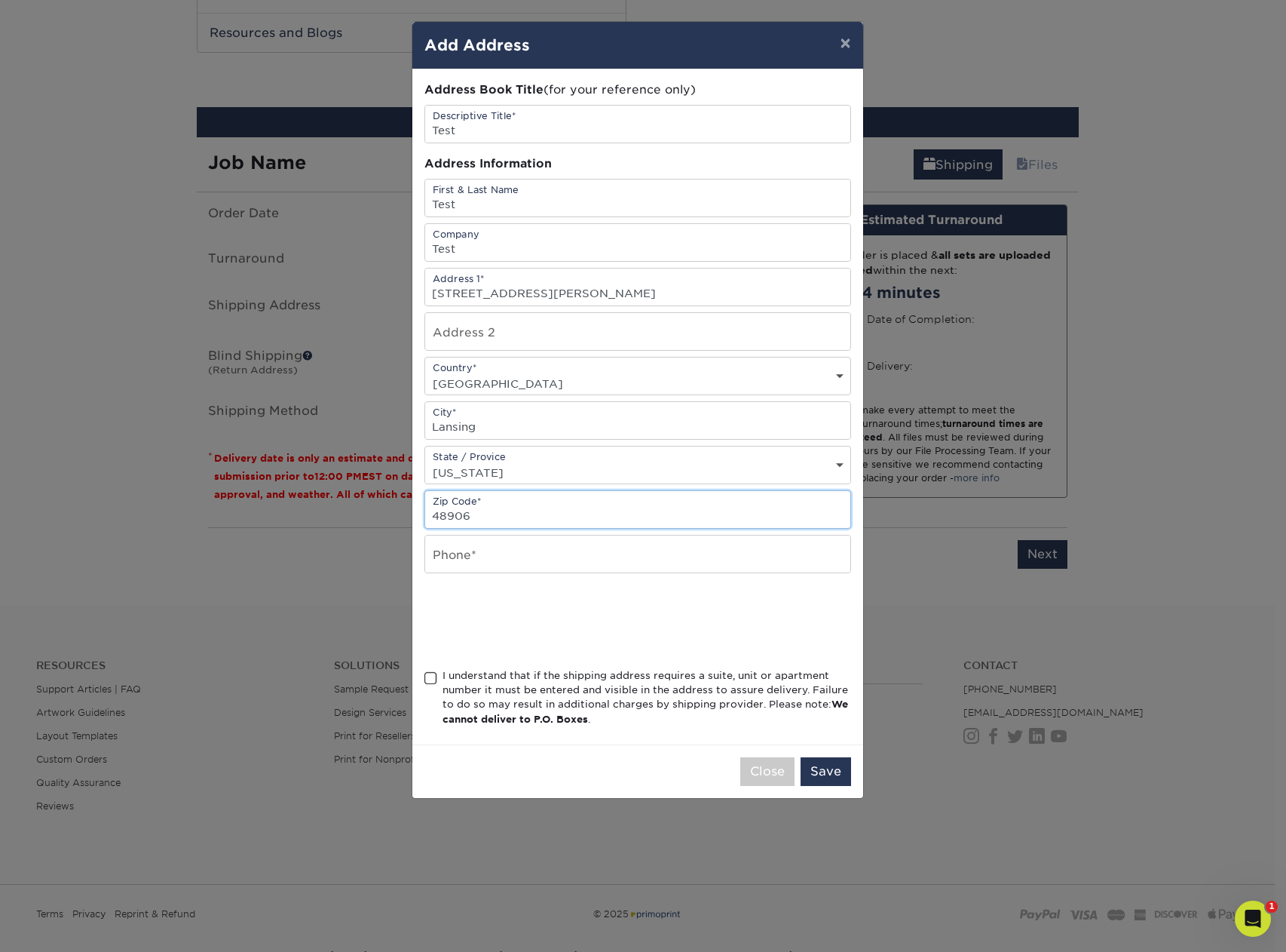
type input "48906"
type input "test"
click at [431, 679] on span at bounding box center [430, 678] width 12 height 14
click at [0, 0] on input "I understand that if the shipping address requires a suite, unit or apartment n…" at bounding box center [0, 0] width 0 height 0
click at [820, 778] on button "Save" at bounding box center [825, 772] width 51 height 29
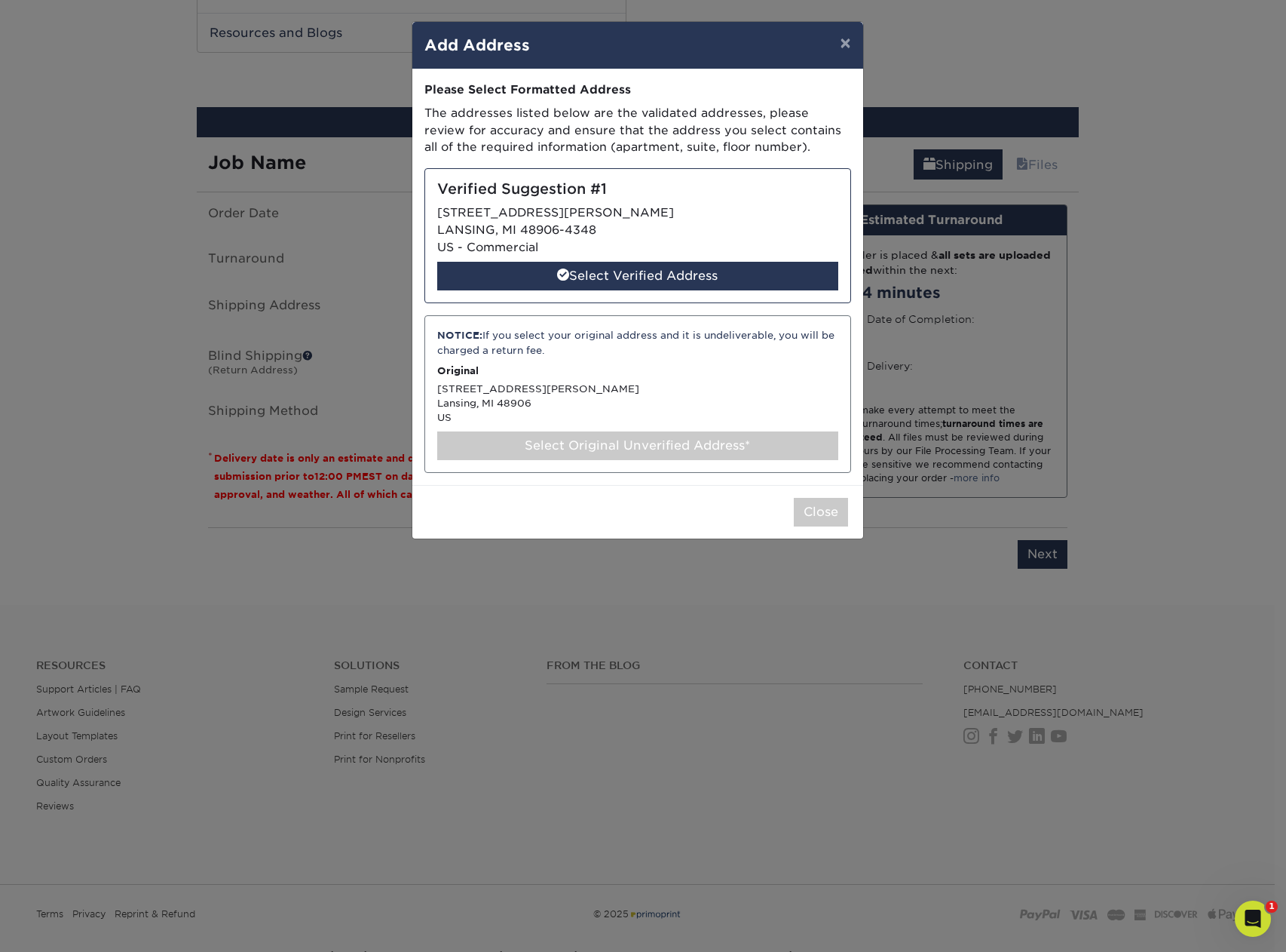
drag, startPoint x: 693, startPoint y: 285, endPoint x: 647, endPoint y: 487, distance: 207.2
click at [693, 285] on div "Select Verified Address" at bounding box center [638, 276] width 401 height 29
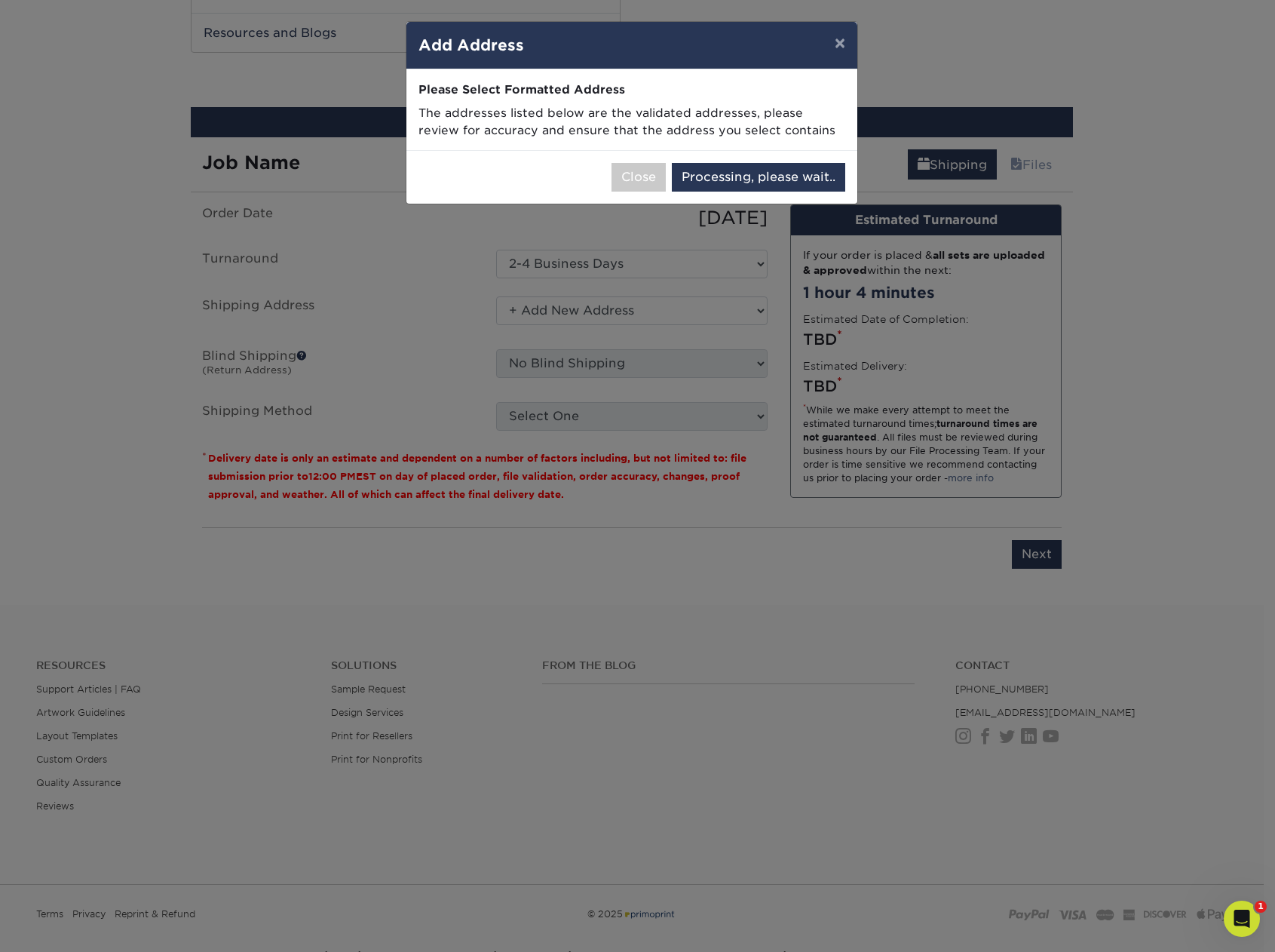
select select "285616"
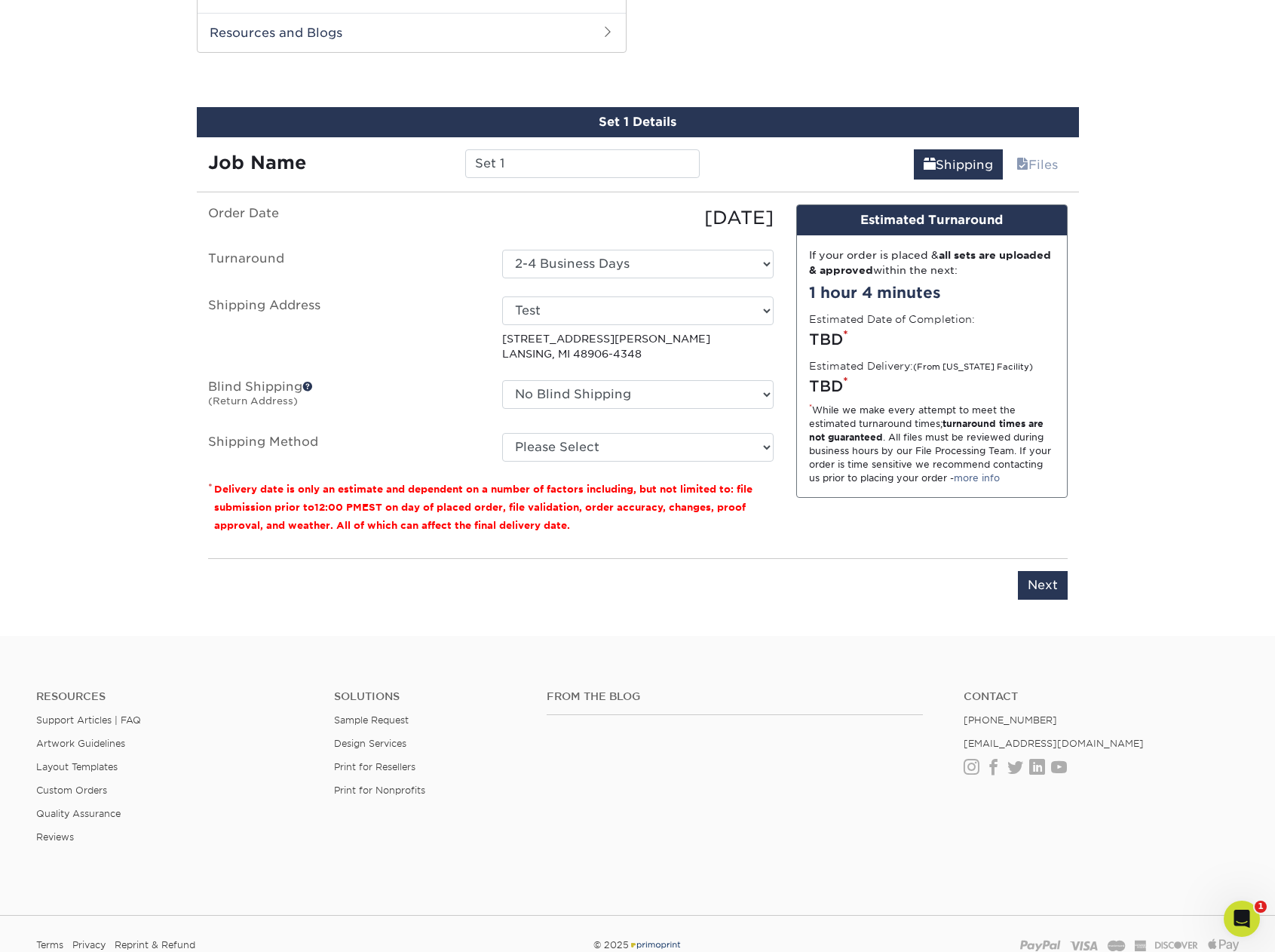
click at [763, 472] on fieldset "Order Date 09/02/2025 Turnaround Select One 2-4 Business Days 2 Day Next Busine…" at bounding box center [490, 341] width 566 height 275
click at [752, 451] on select "Please Select Ground Shipping (+$8.96) 3 Day Shipping Service (+$15.34) 2 Day A…" at bounding box center [637, 447] width 271 height 29
select select "03"
click at [502, 433] on select "Please Select Ground Shipping (+$8.96) 3 Day Shipping Service (+$15.34) 2 Day A…" at bounding box center [637, 447] width 271 height 29
